Goal: Task Accomplishment & Management: Manage account settings

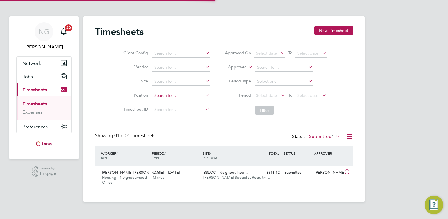
scroll to position [15, 51]
click at [346, 172] on icon at bounding box center [347, 172] width 7 height 5
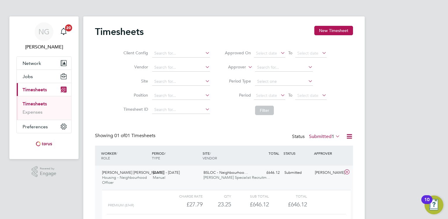
scroll to position [46, 0]
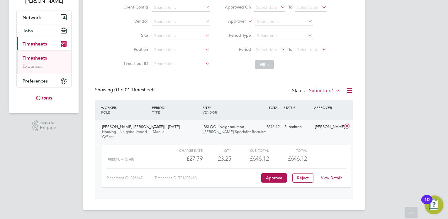
click at [337, 177] on link "View Details" at bounding box center [331, 177] width 21 height 5
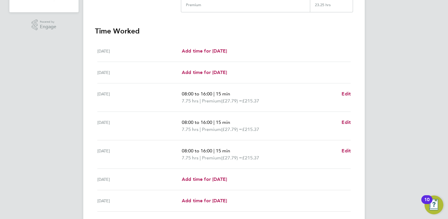
scroll to position [190, 0]
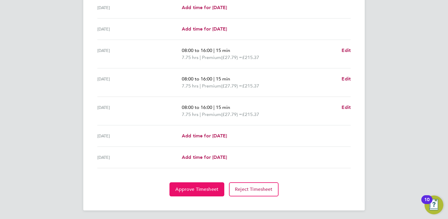
click at [202, 190] on span "Approve Timesheet" at bounding box center [196, 189] width 43 height 6
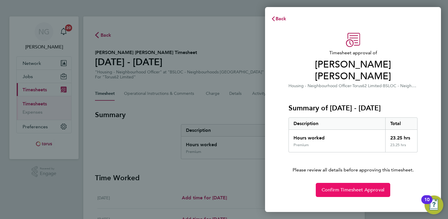
click at [346, 187] on span "Confirm Timesheet Approval" at bounding box center [353, 190] width 63 height 6
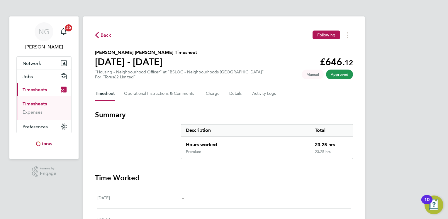
click at [35, 103] on link "Timesheets" at bounding box center [35, 104] width 24 height 6
